Goal: Navigation & Orientation: Find specific page/section

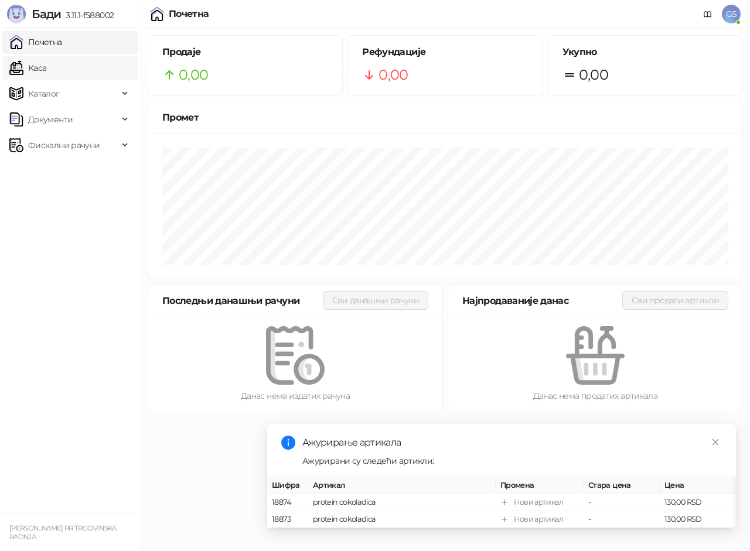
click at [43, 64] on link "Каса" at bounding box center [27, 67] width 37 height 23
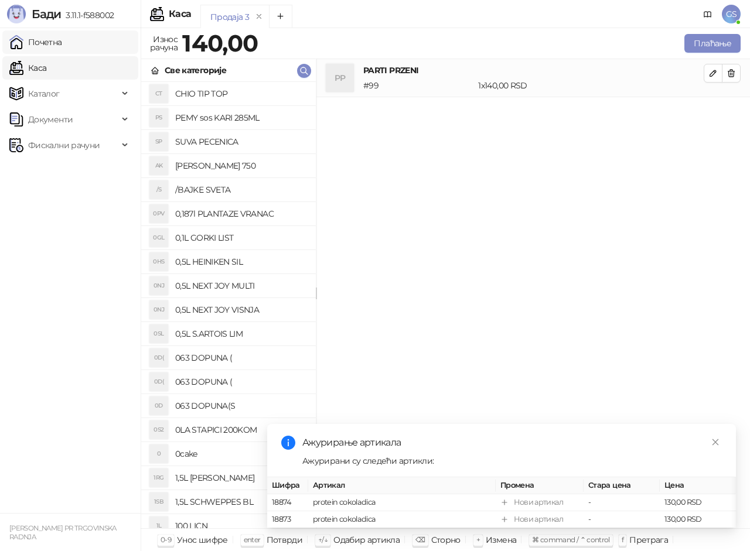
click at [54, 40] on link "Почетна" at bounding box center [35, 41] width 53 height 23
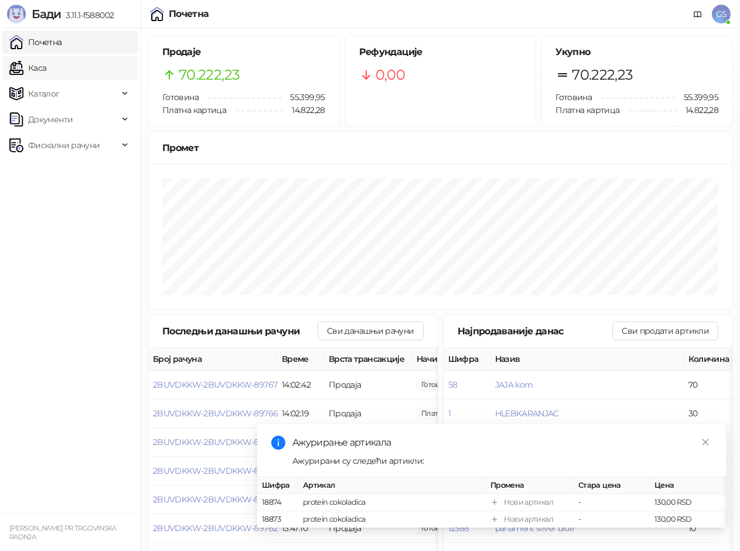
click at [46, 65] on link "Каса" at bounding box center [27, 67] width 37 height 23
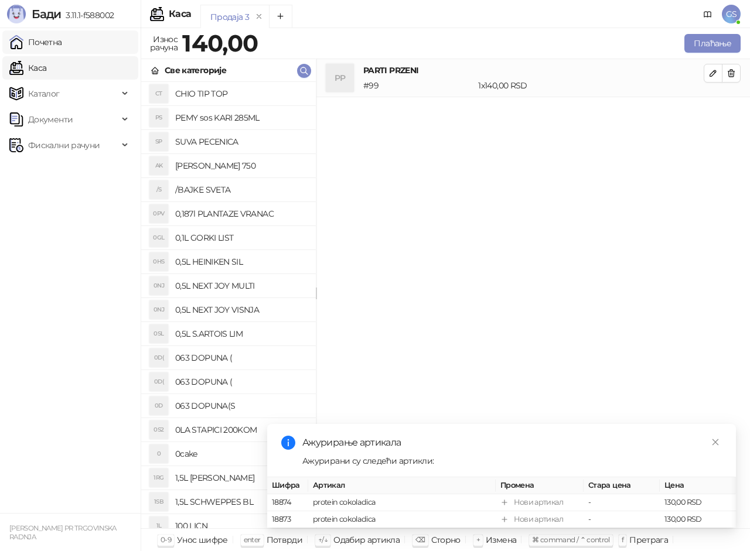
click at [62, 41] on link "Почетна" at bounding box center [35, 41] width 53 height 23
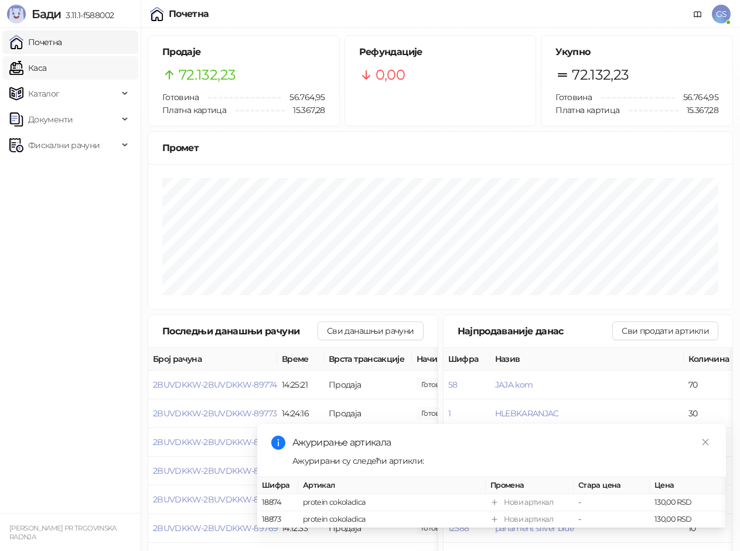
click at [43, 62] on link "Каса" at bounding box center [27, 67] width 37 height 23
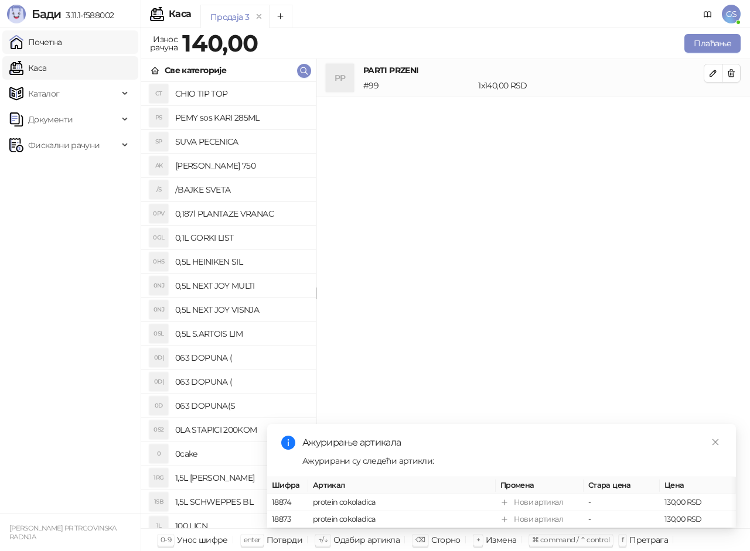
click at [49, 46] on link "Почетна" at bounding box center [35, 41] width 53 height 23
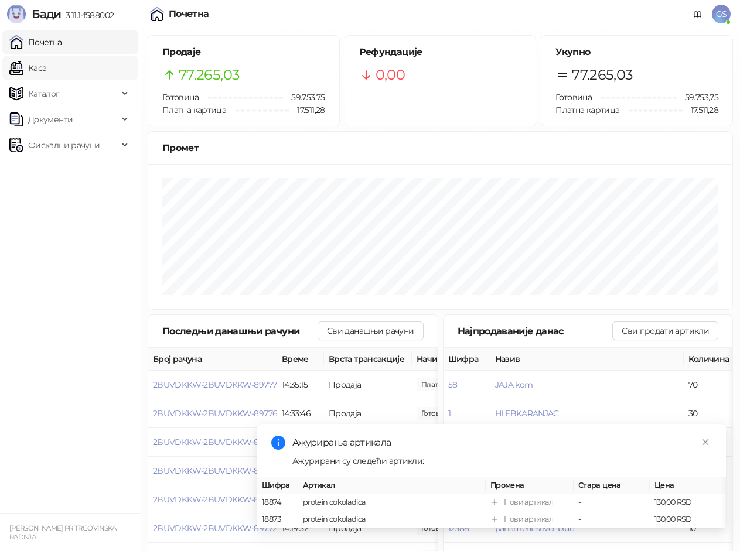
click at [46, 70] on link "Каса" at bounding box center [27, 67] width 37 height 23
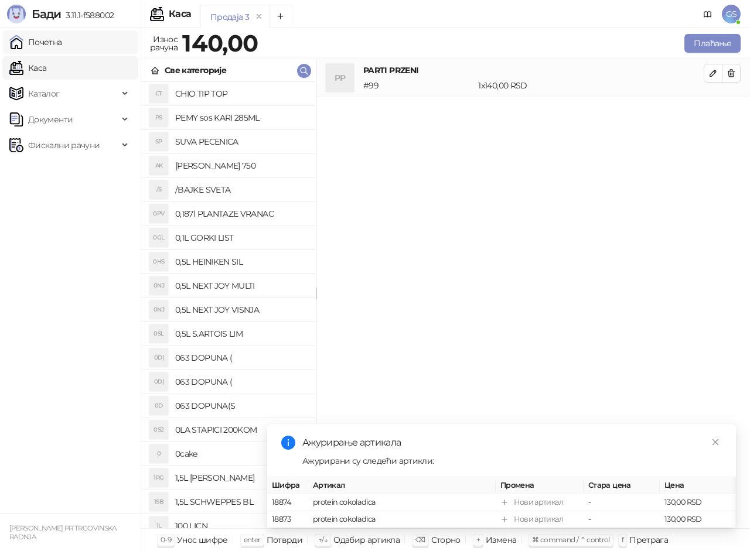
click at [62, 39] on link "Почетна" at bounding box center [35, 41] width 53 height 23
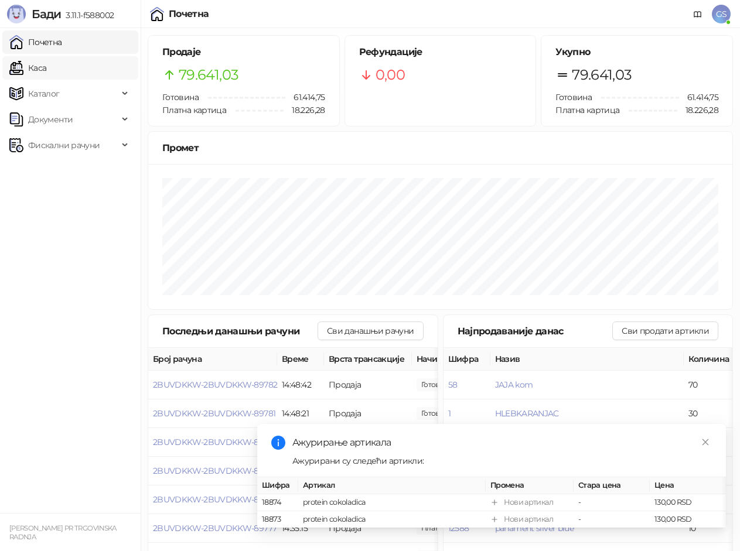
click at [46, 63] on link "Каса" at bounding box center [27, 67] width 37 height 23
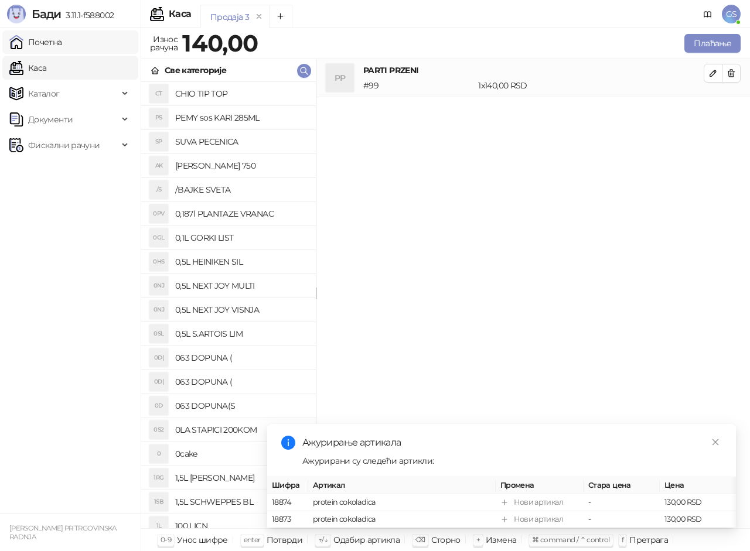
click at [62, 36] on link "Почетна" at bounding box center [35, 41] width 53 height 23
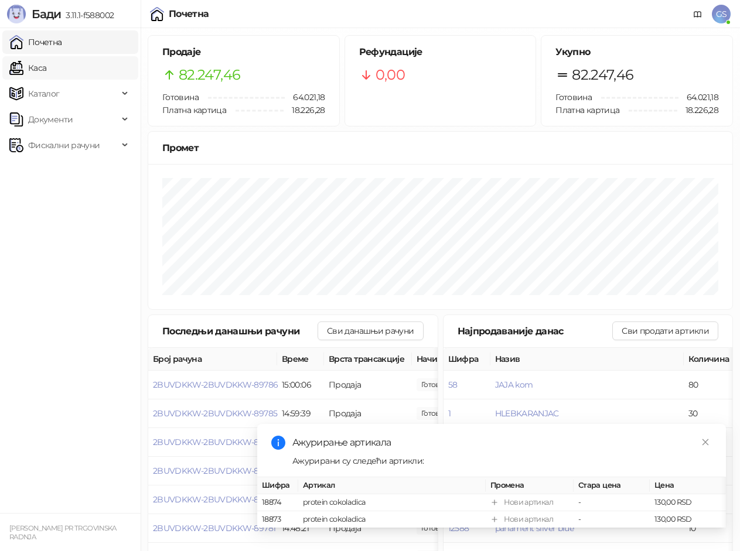
click at [46, 59] on link "Каса" at bounding box center [27, 67] width 37 height 23
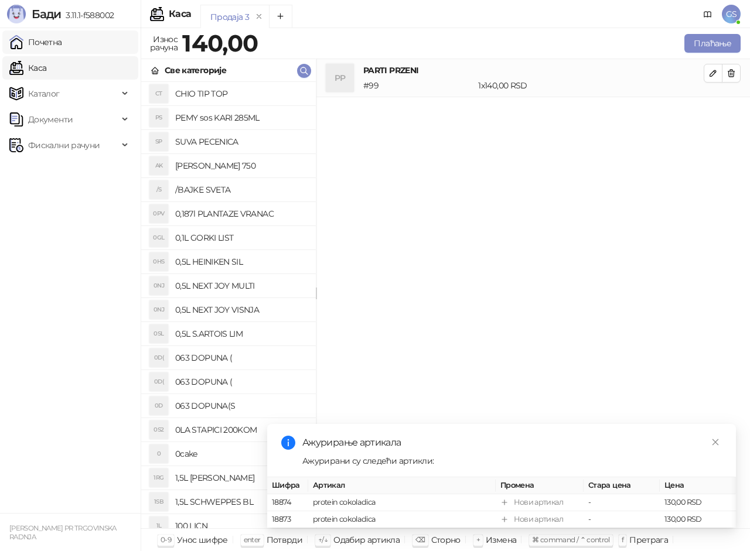
click at [62, 47] on link "Почетна" at bounding box center [35, 41] width 53 height 23
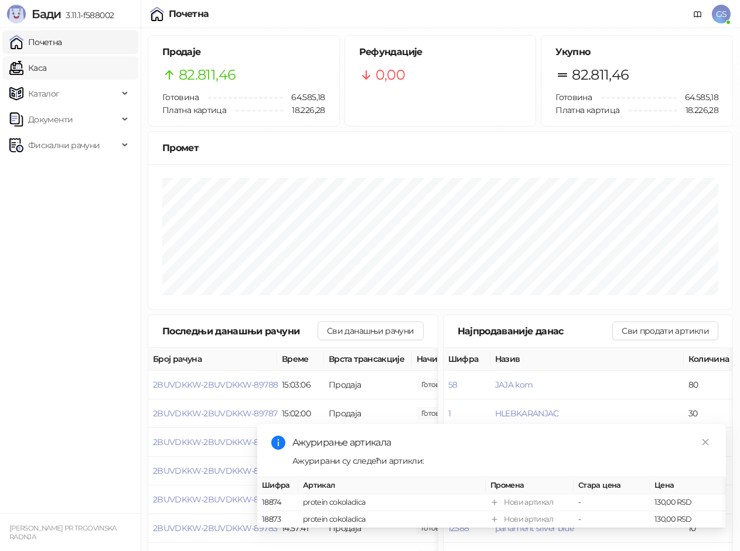
click at [46, 64] on link "Каса" at bounding box center [27, 67] width 37 height 23
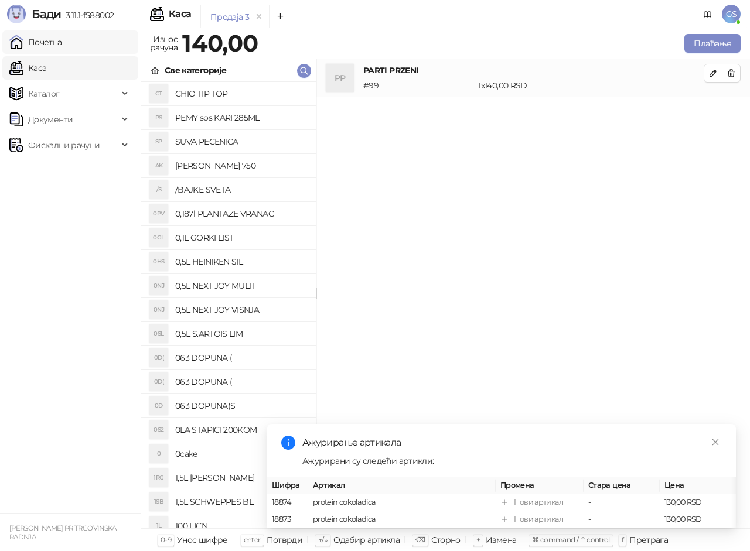
click at [62, 45] on link "Почетна" at bounding box center [35, 41] width 53 height 23
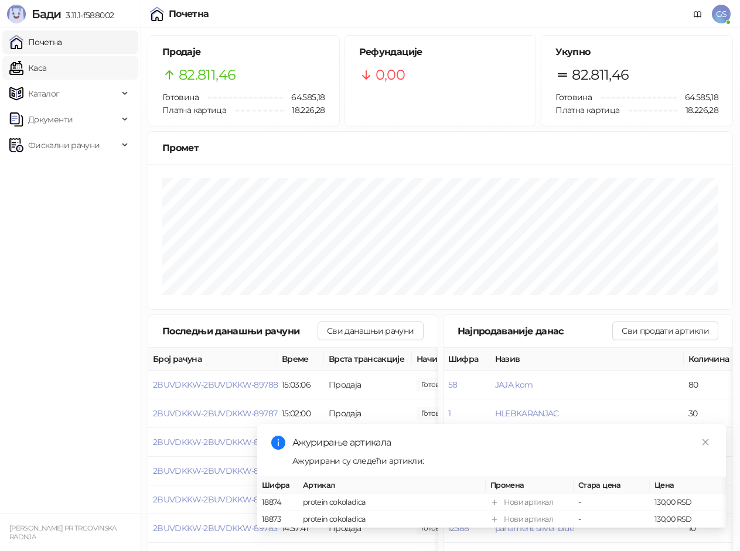
click at [46, 61] on link "Каса" at bounding box center [27, 67] width 37 height 23
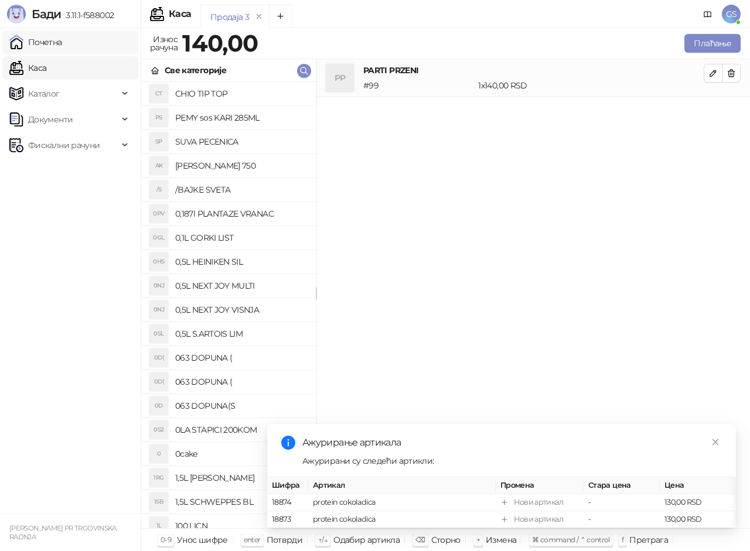
click at [62, 41] on link "Почетна" at bounding box center [35, 41] width 53 height 23
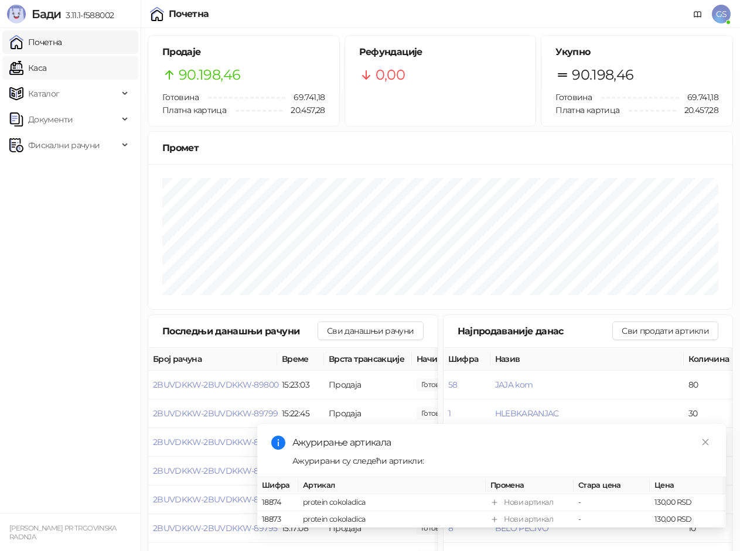
click at [42, 62] on link "Каса" at bounding box center [27, 67] width 37 height 23
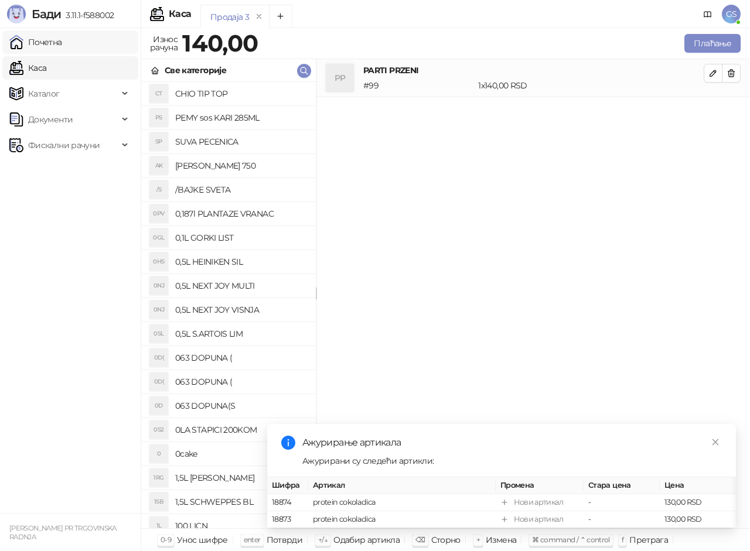
click at [49, 46] on link "Почетна" at bounding box center [35, 41] width 53 height 23
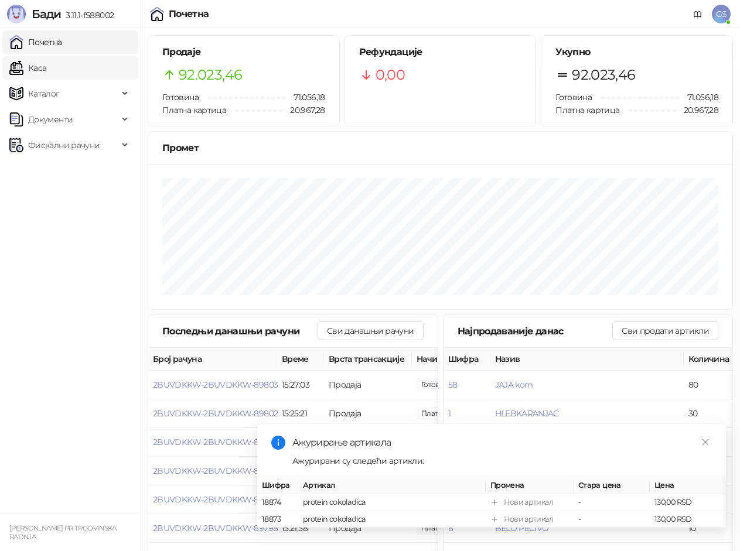
click at [46, 63] on link "Каса" at bounding box center [27, 67] width 37 height 23
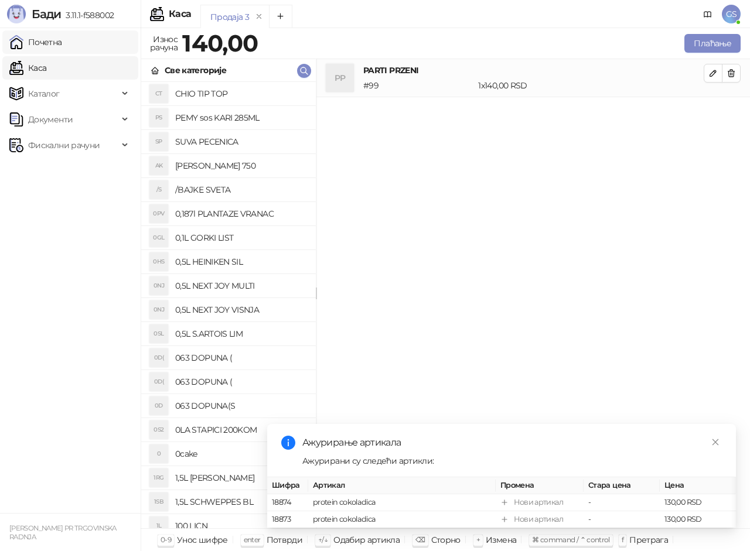
click at [62, 37] on link "Почетна" at bounding box center [35, 41] width 53 height 23
